Goal: Task Accomplishment & Management: Use online tool/utility

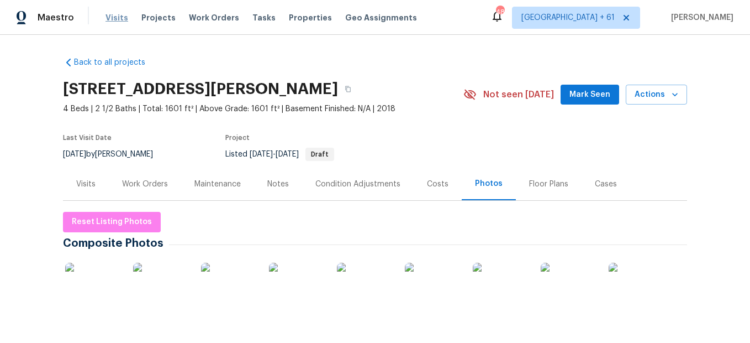
click at [111, 17] on span "Visits" at bounding box center [117, 17] width 23 height 11
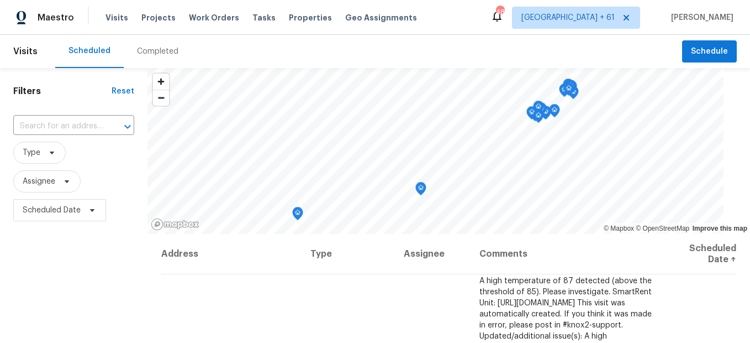
click at [160, 57] on div "Completed" at bounding box center [158, 51] width 68 height 33
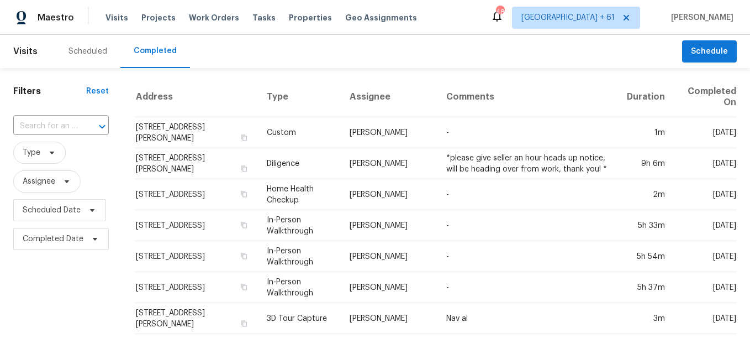
click at [85, 127] on div at bounding box center [94, 126] width 29 height 15
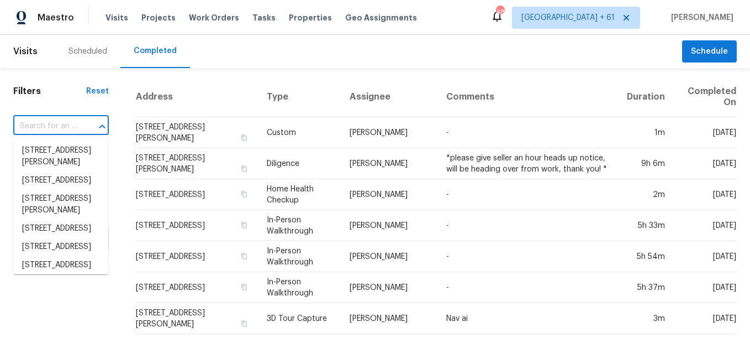
paste input "[STREET_ADDRESS]"
type input "[STREET_ADDRESS]"
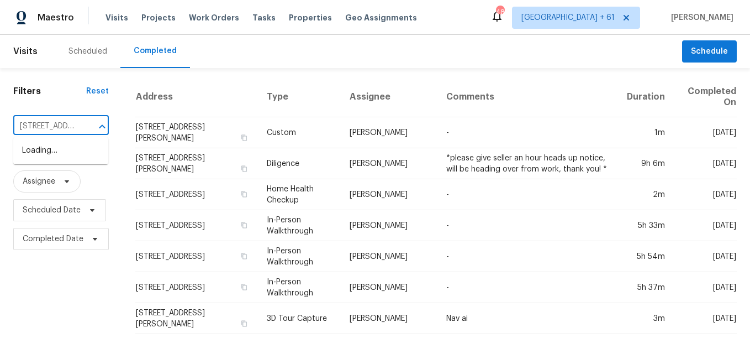
scroll to position [0, 98]
click at [74, 149] on li "[STREET_ADDRESS]" at bounding box center [60, 150] width 95 height 18
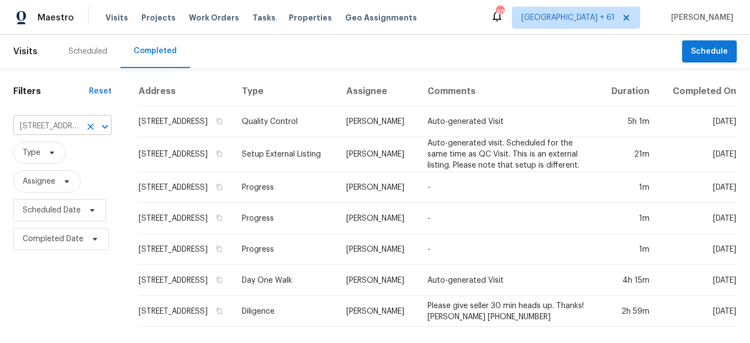
click at [85, 127] on icon "Clear" at bounding box center [90, 126] width 11 height 11
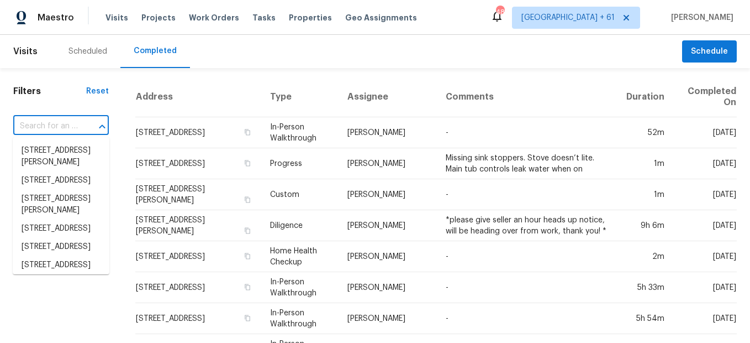
click at [55, 124] on input "text" at bounding box center [45, 126] width 65 height 17
paste input "[STREET_ADDRESS]"
type input "[STREET_ADDRESS]"
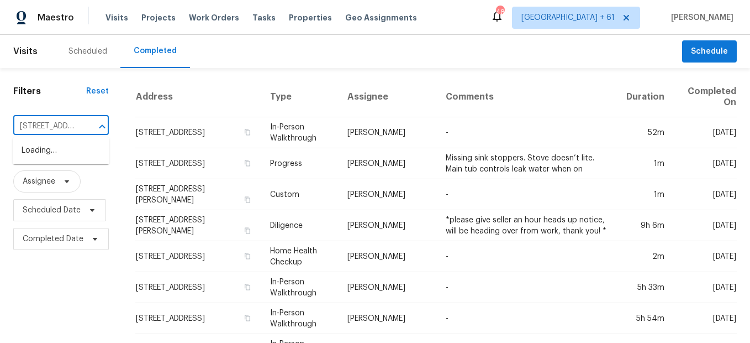
scroll to position [0, 64]
click at [55, 148] on li "[STREET_ADDRESS]" at bounding box center [61, 150] width 97 height 18
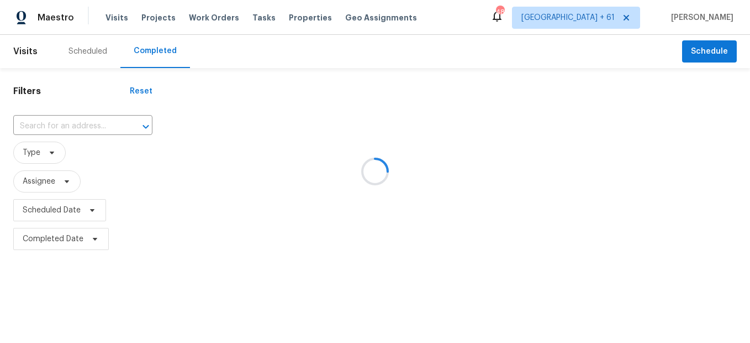
type input "[STREET_ADDRESS]"
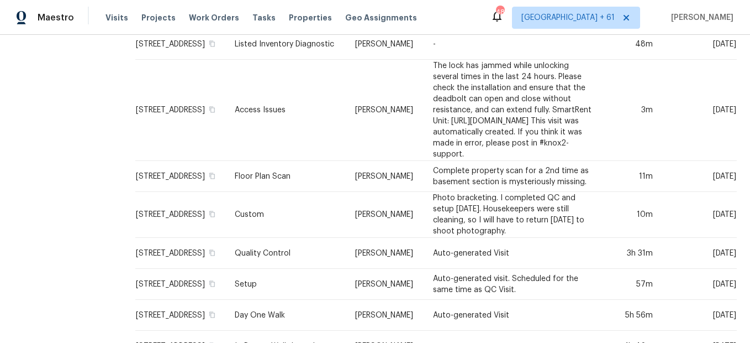
scroll to position [480, 0]
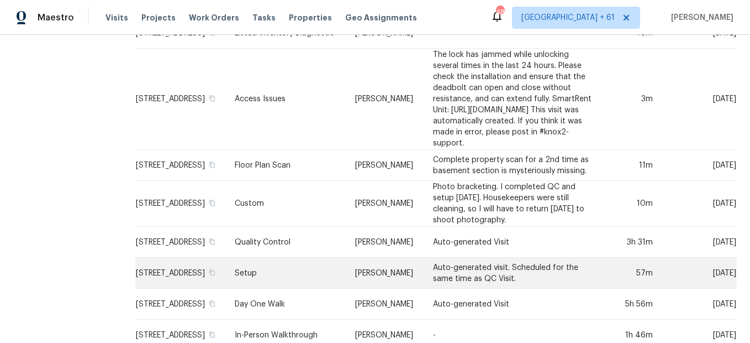
click at [237, 258] on td "Setup" at bounding box center [286, 273] width 120 height 31
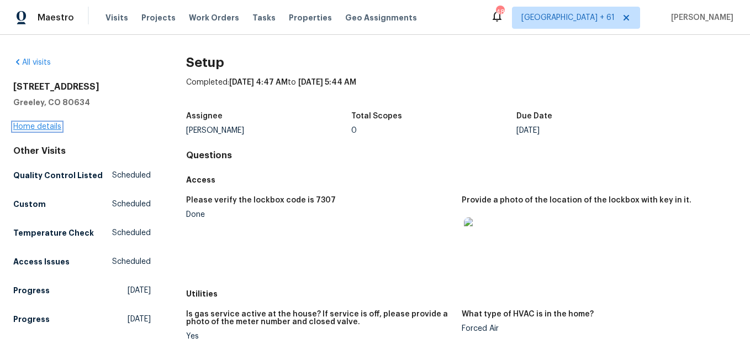
click at [51, 125] on link "Home details" at bounding box center [37, 127] width 48 height 8
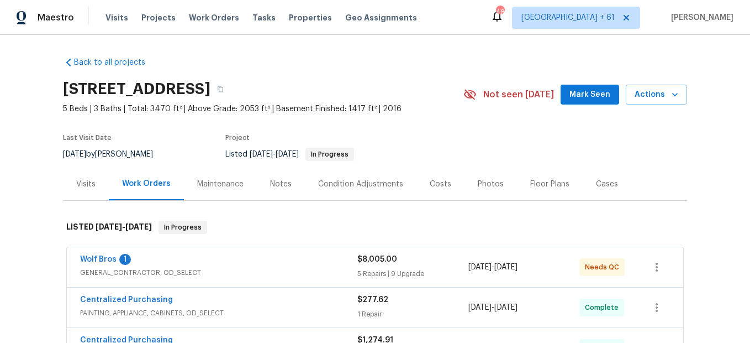
click at [490, 186] on div "Photos" at bounding box center [491, 184] width 26 height 11
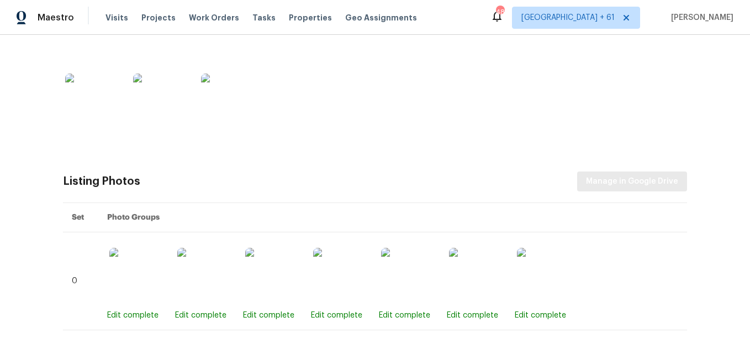
scroll to position [497, 0]
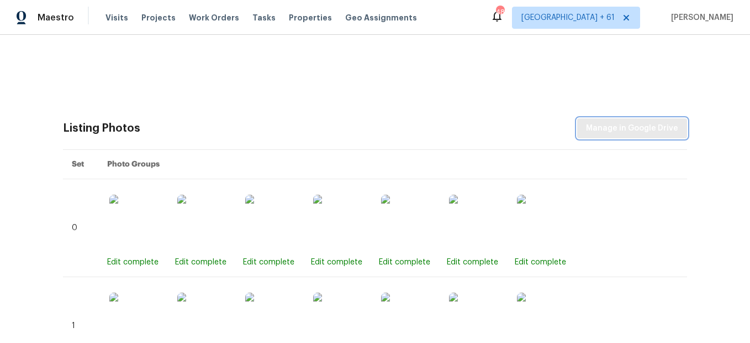
click at [600, 137] on button "Manage in Google Drive" at bounding box center [633, 128] width 110 height 20
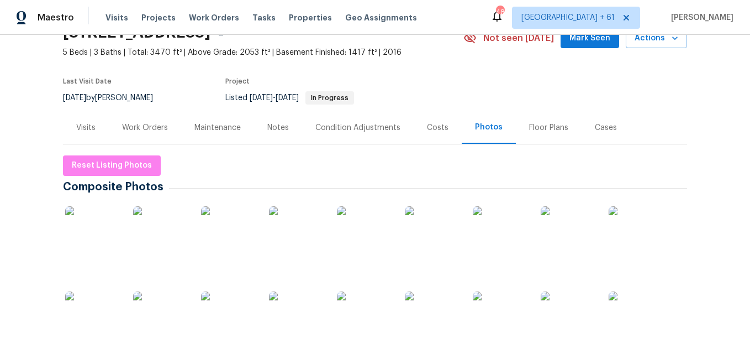
scroll to position [55, 0]
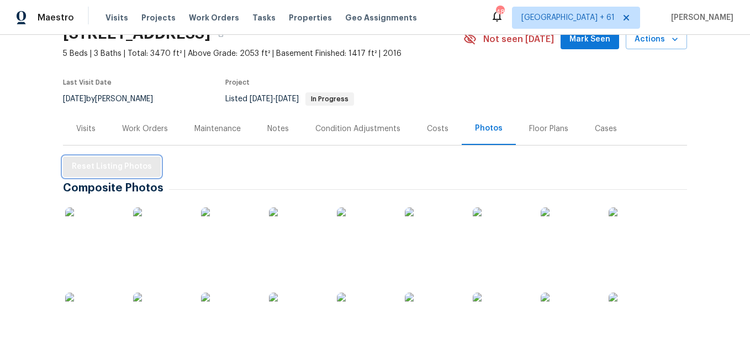
click at [109, 165] on span "Reset Listing Photos" at bounding box center [112, 167] width 80 height 14
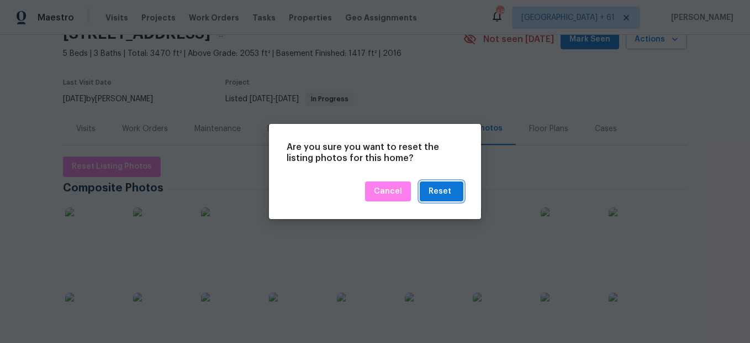
click at [444, 197] on div "Reset" at bounding box center [440, 192] width 23 height 14
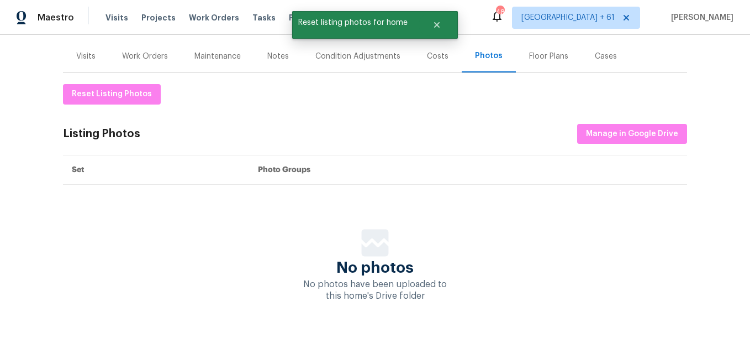
scroll to position [134, 0]
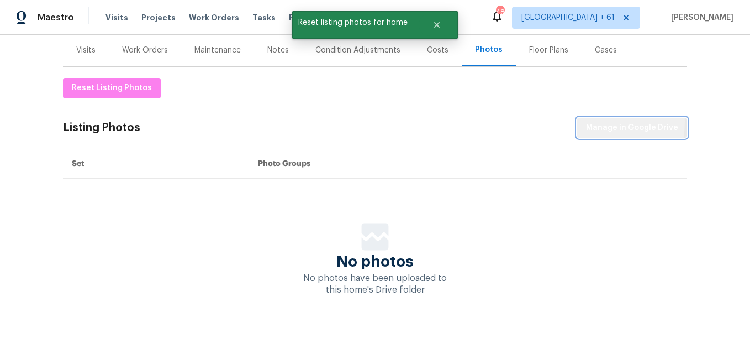
click at [587, 122] on span "Manage in Google Drive" at bounding box center [632, 128] width 92 height 14
